Goal: Information Seeking & Learning: Understand process/instructions

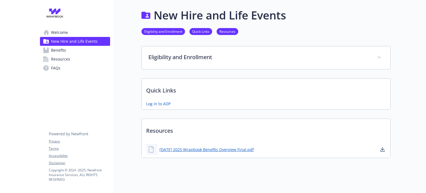
scroll to position [9, 0]
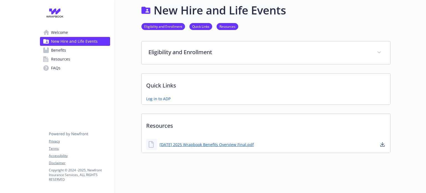
click at [65, 51] on span "Benefits" at bounding box center [58, 50] width 15 height 9
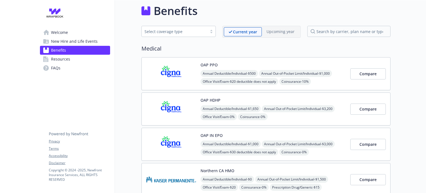
scroll to position [9, 0]
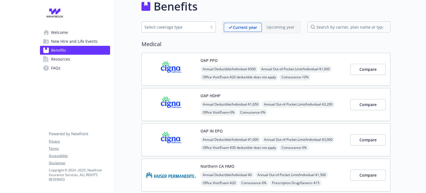
click at [67, 34] on span "Welcome" at bounding box center [59, 32] width 17 height 9
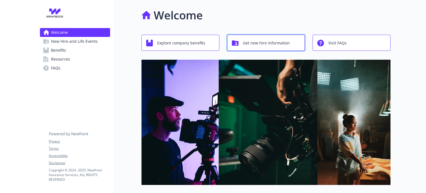
click at [257, 43] on span "Get new hire information" at bounding box center [266, 43] width 47 height 11
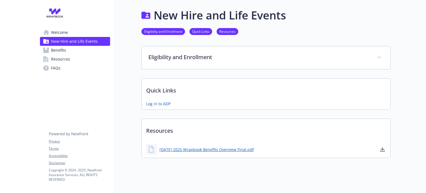
scroll to position [9, 0]
